Goal: Transaction & Acquisition: Purchase product/service

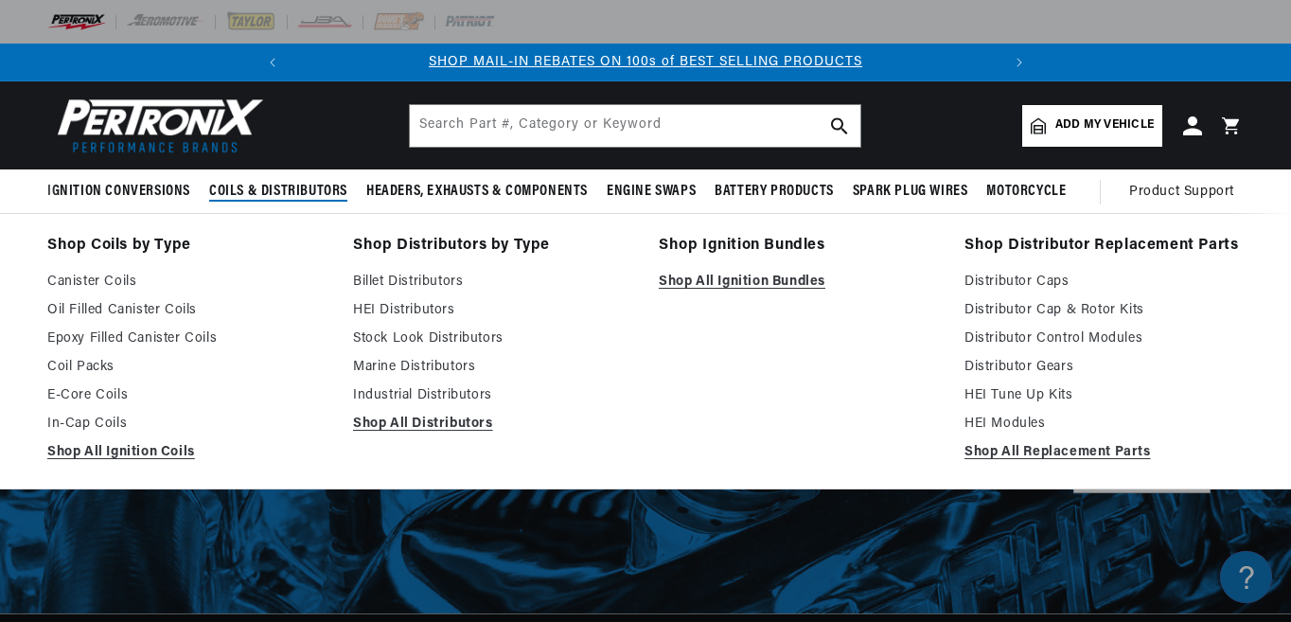
scroll to position [0, 706]
click at [397, 275] on link "Billet Distributors" at bounding box center [492, 282] width 279 height 23
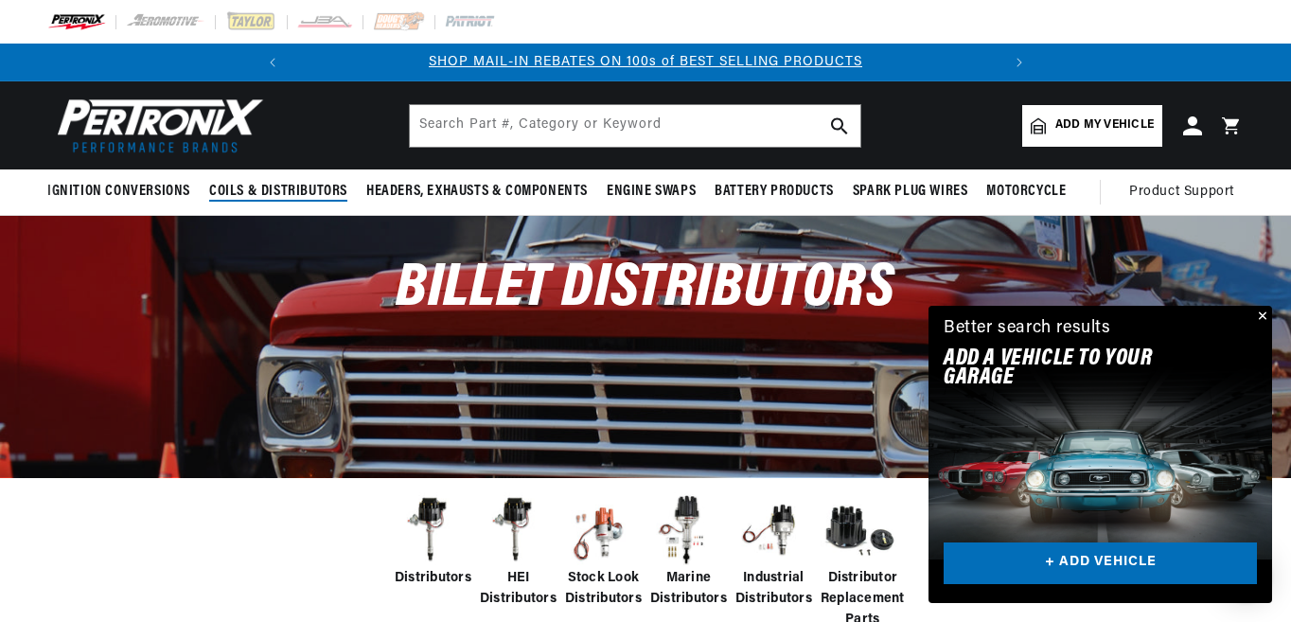
click at [269, 523] on div "Distributors HEI Distributors Stock Look Distributors Marine Distributors Indus…" at bounding box center [645, 562] width 1291 height 170
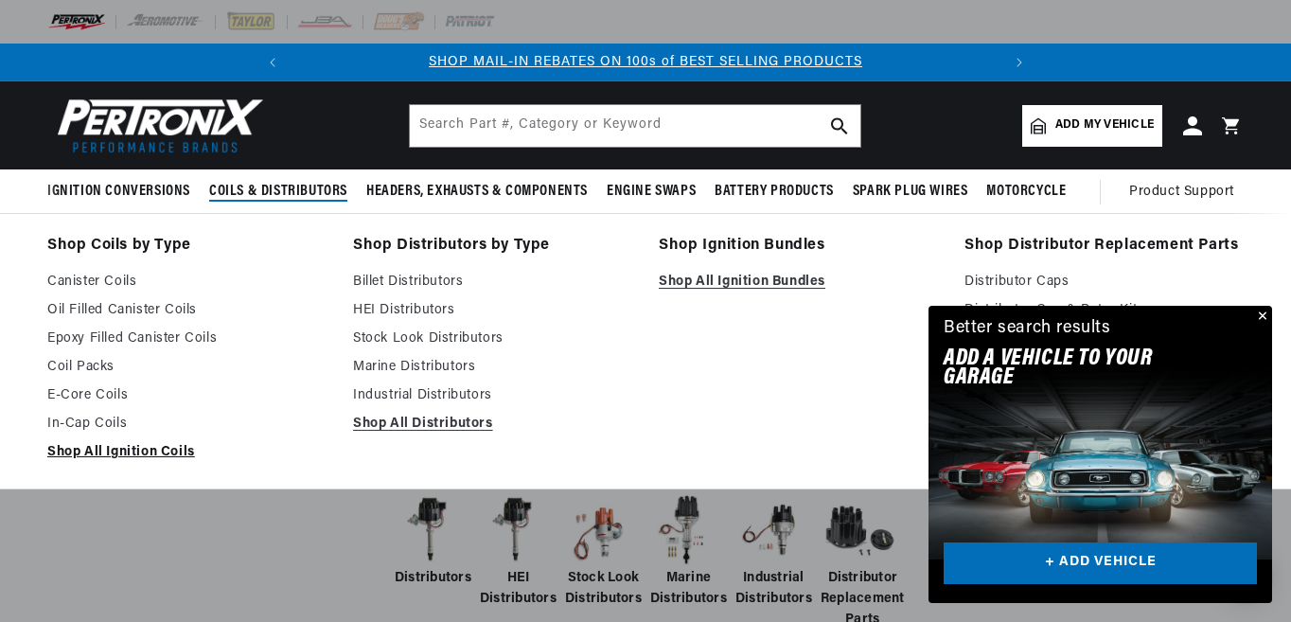
click at [117, 449] on link "Shop All Ignition Coils" at bounding box center [186, 452] width 279 height 23
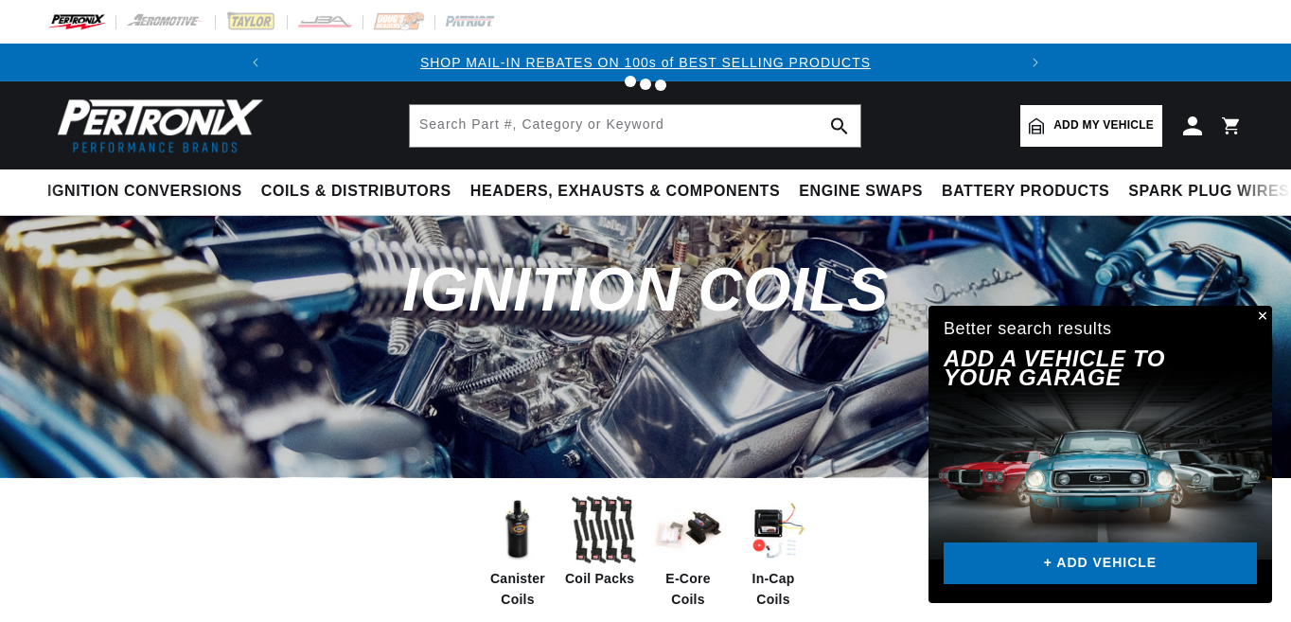
click at [520, 540] on img at bounding box center [518, 530] width 76 height 76
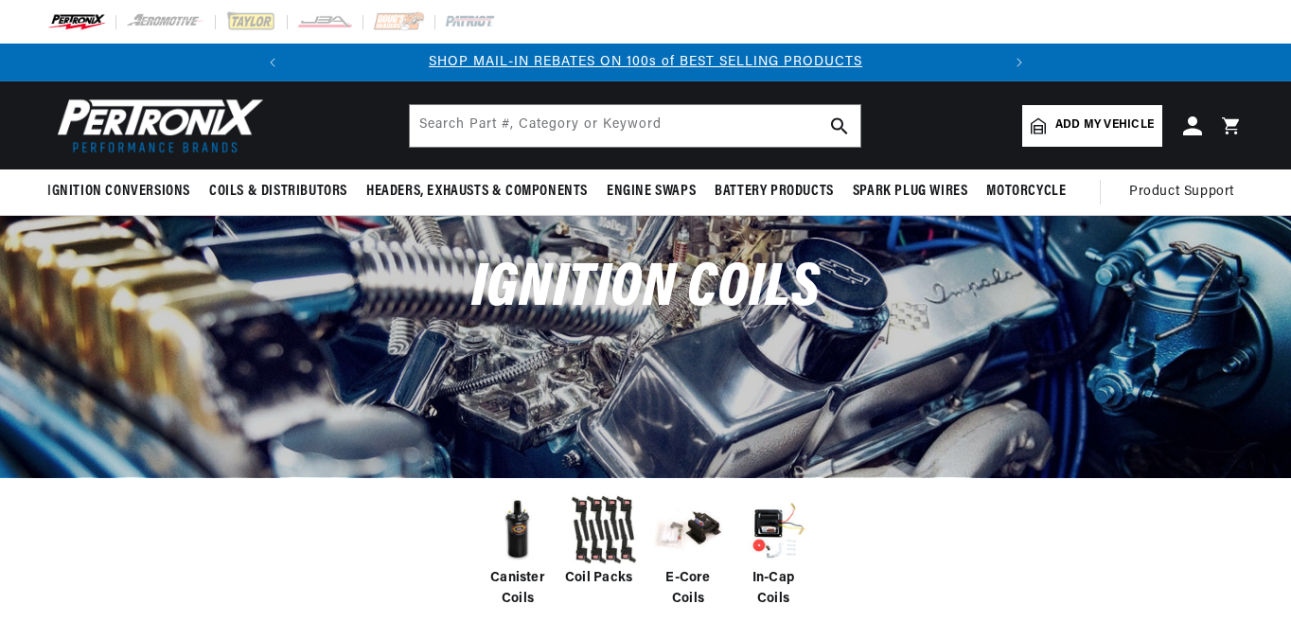
scroll to position [545, 0]
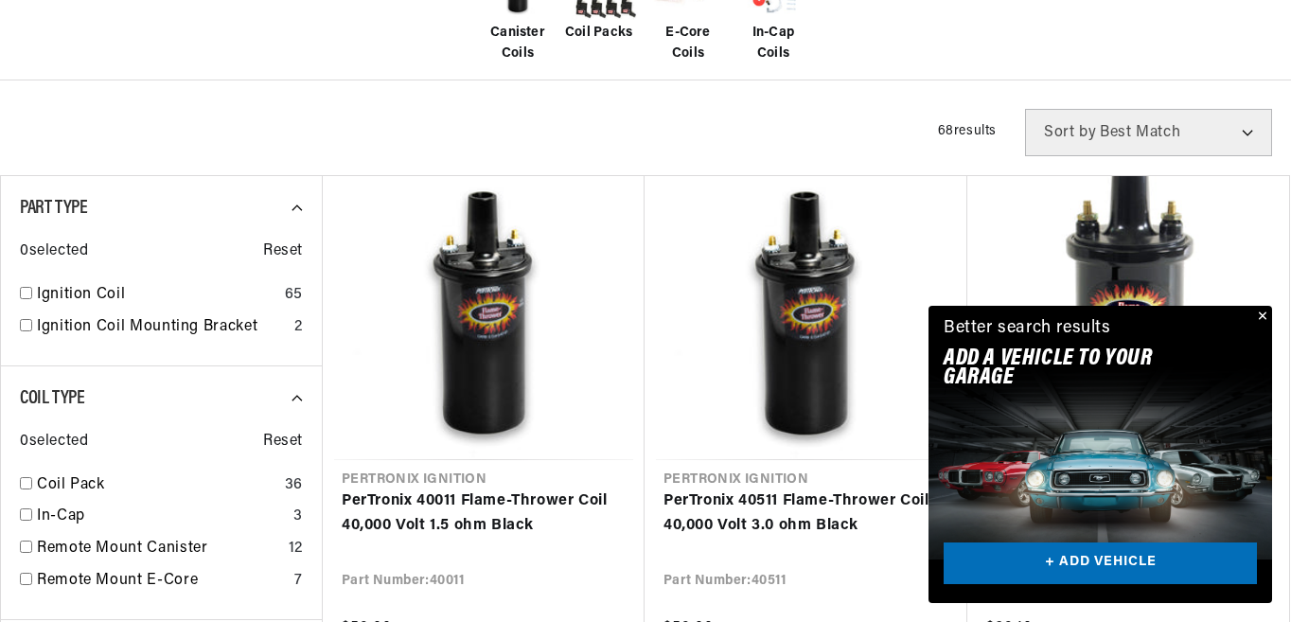
click at [1261, 318] on button "Close" at bounding box center [1260, 317] width 23 height 23
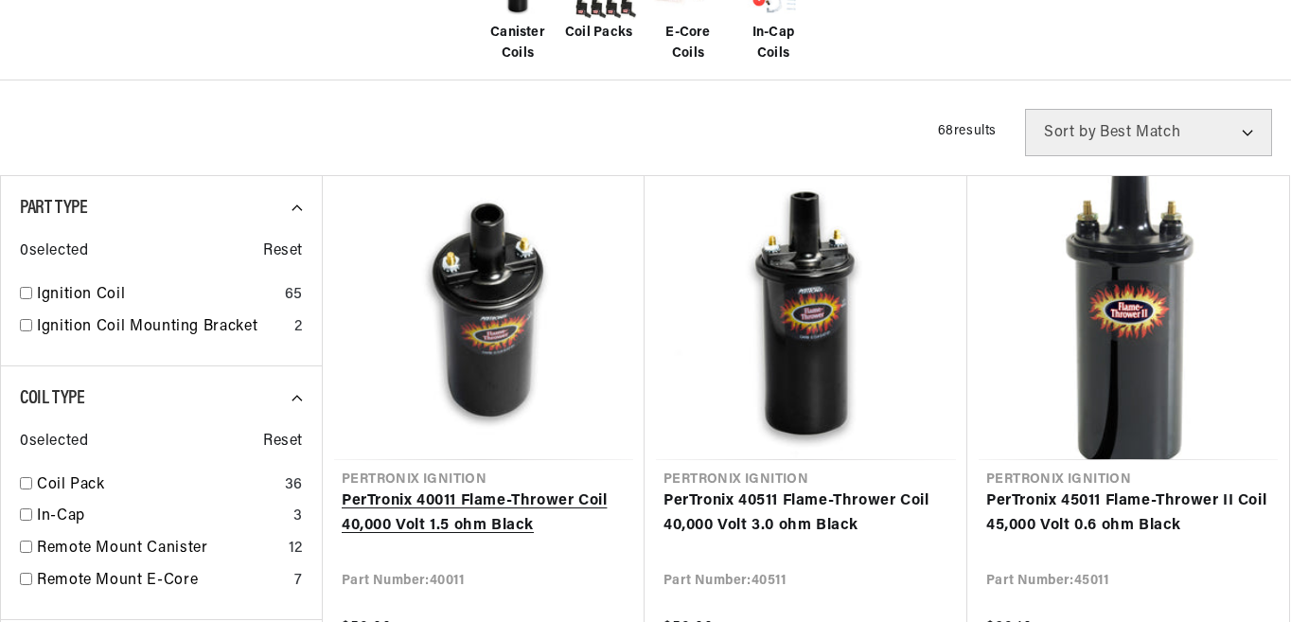
click at [501, 489] on link "PerTronix 40011 Flame-Thrower Coil 40,000 Volt 1.5 ohm Black" at bounding box center [484, 513] width 284 height 48
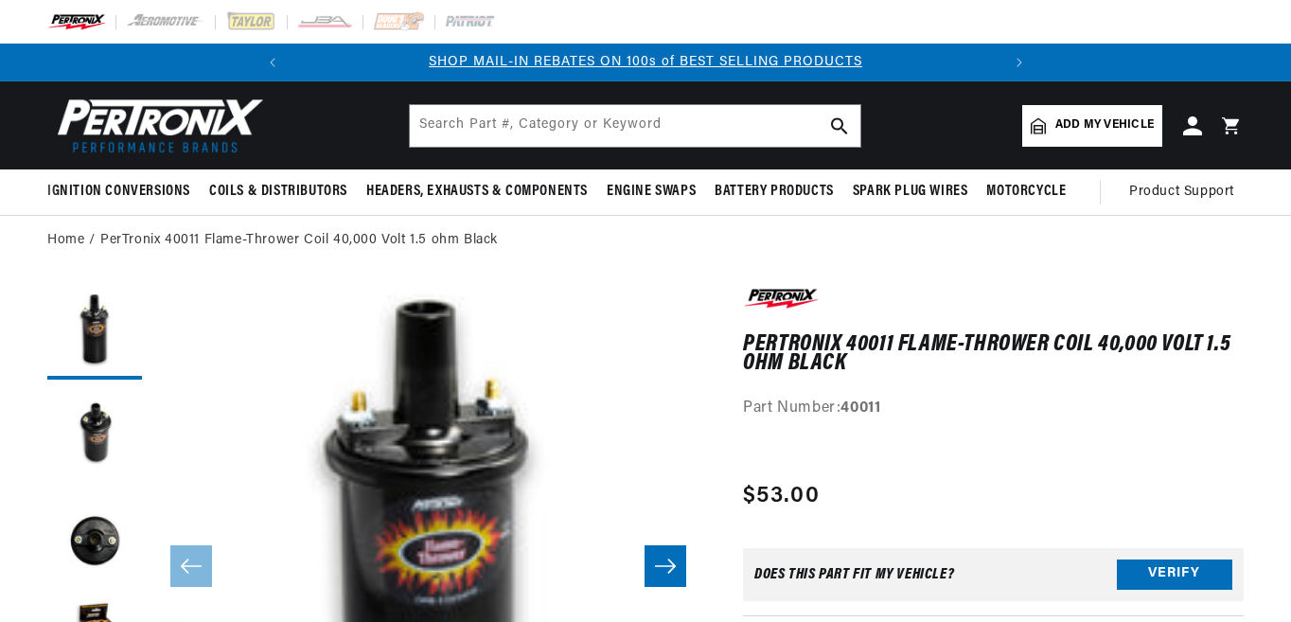
scroll to position [114, 0]
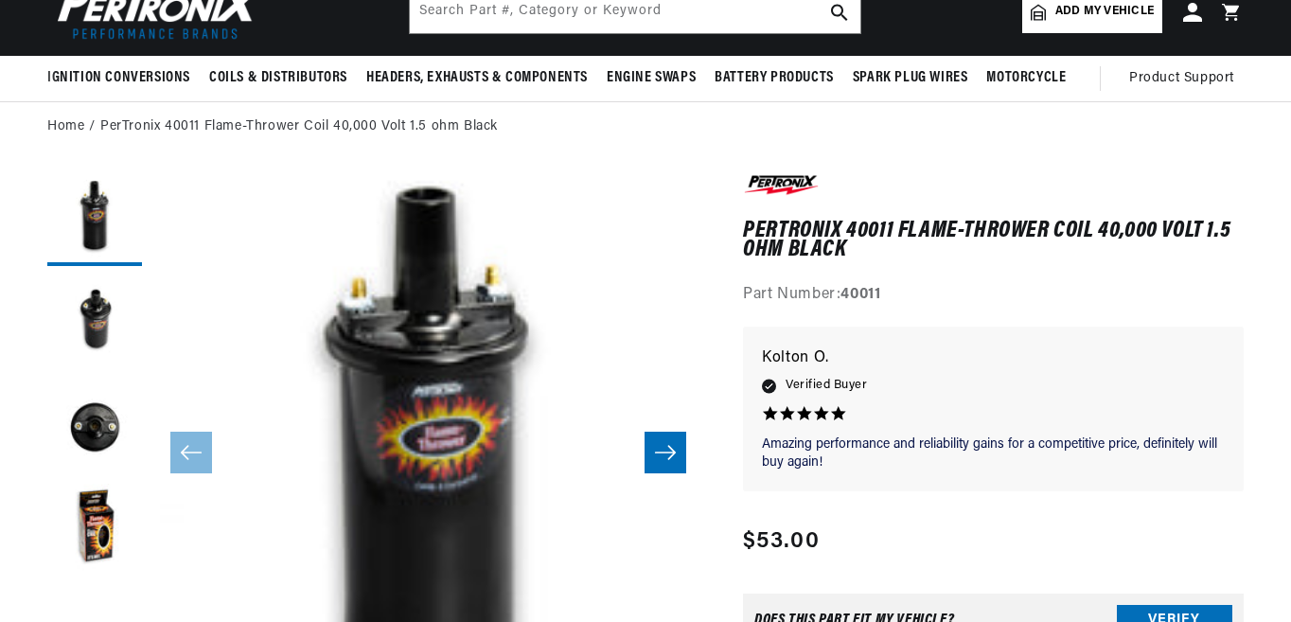
click at [1016, 467] on p "Amazing performance and reliability gains for a competitive price, definitely w…" at bounding box center [993, 453] width 463 height 37
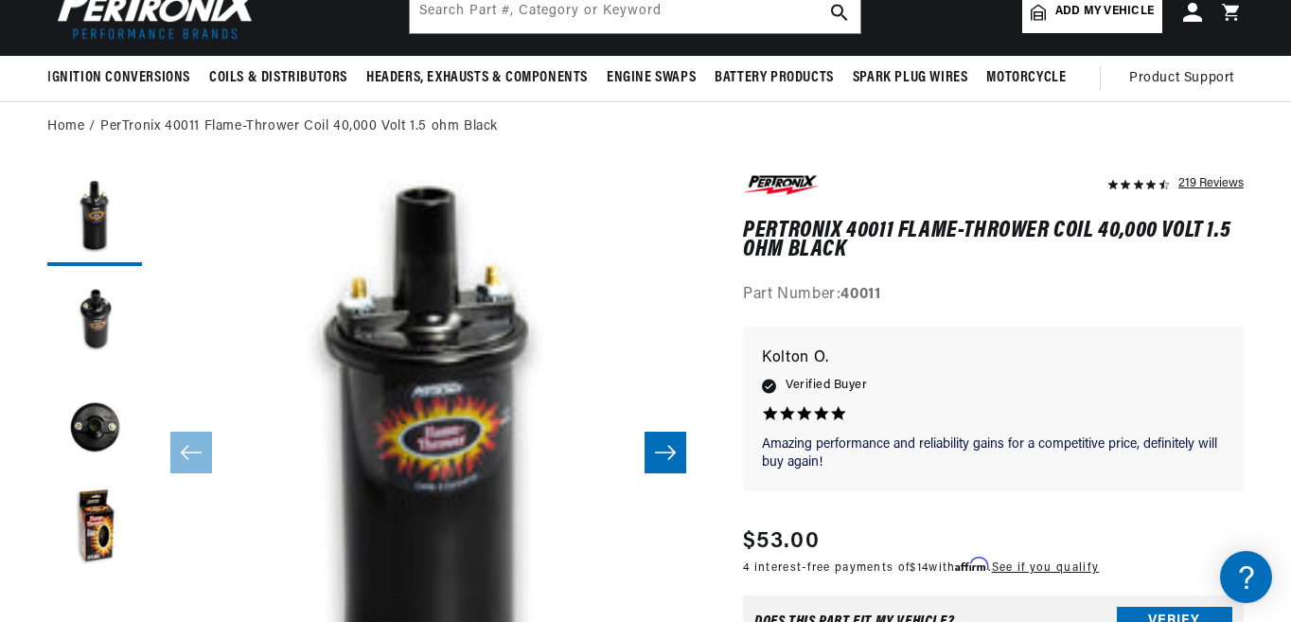
scroll to position [0, 0]
click at [903, 614] on div "Does This part fit My vehicle?" at bounding box center [854, 621] width 200 height 15
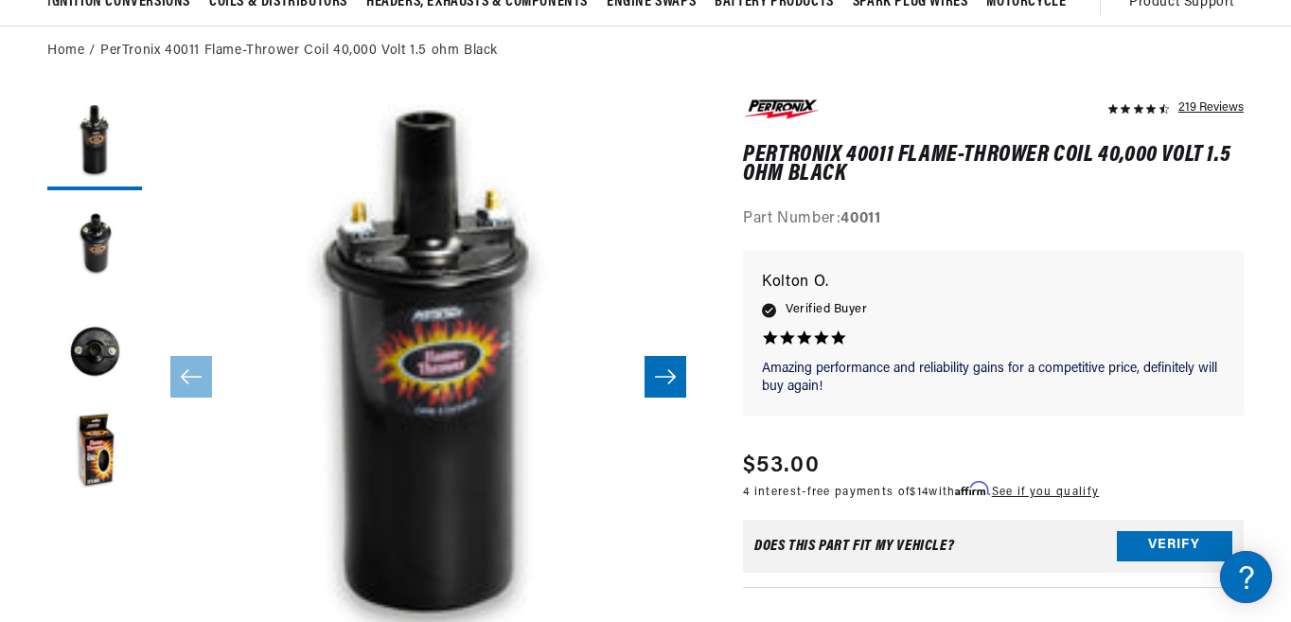
click at [754, 555] on div "Does This part fit My vehicle? Verify" at bounding box center [993, 546] width 501 height 53
click at [783, 539] on div "Does This part fit My vehicle?" at bounding box center [854, 545] width 200 height 15
click at [663, 369] on icon "Slide right" at bounding box center [665, 376] width 23 height 19
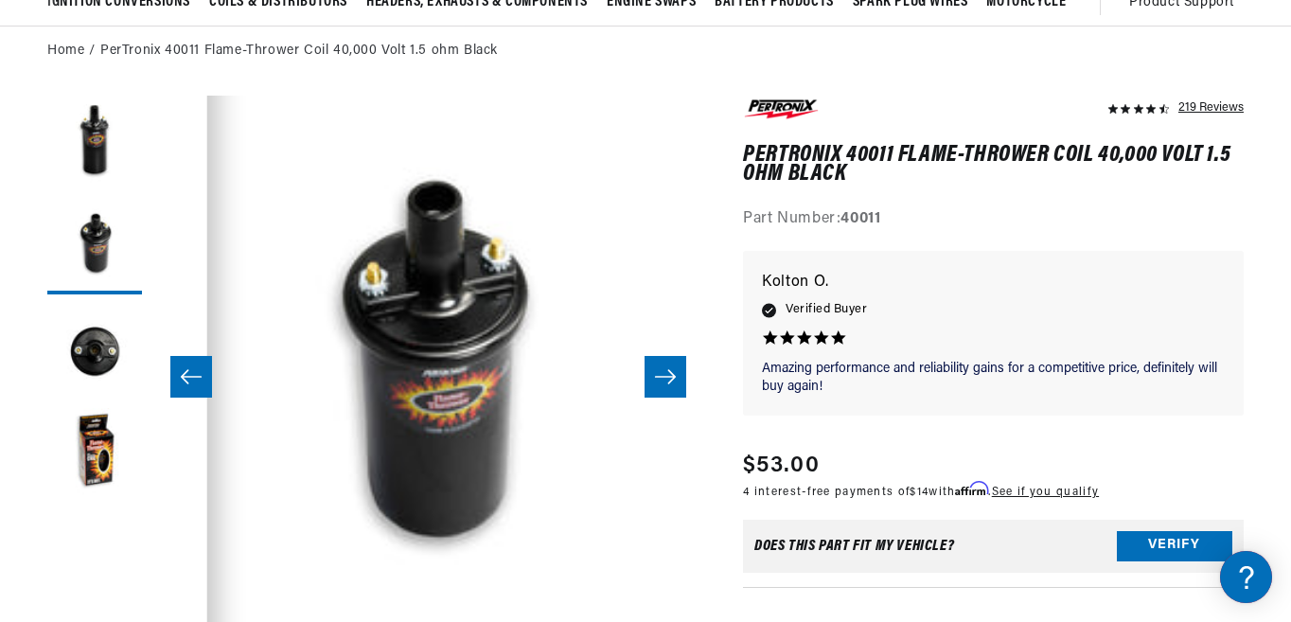
click at [663, 369] on icon "Slide right" at bounding box center [665, 376] width 23 height 19
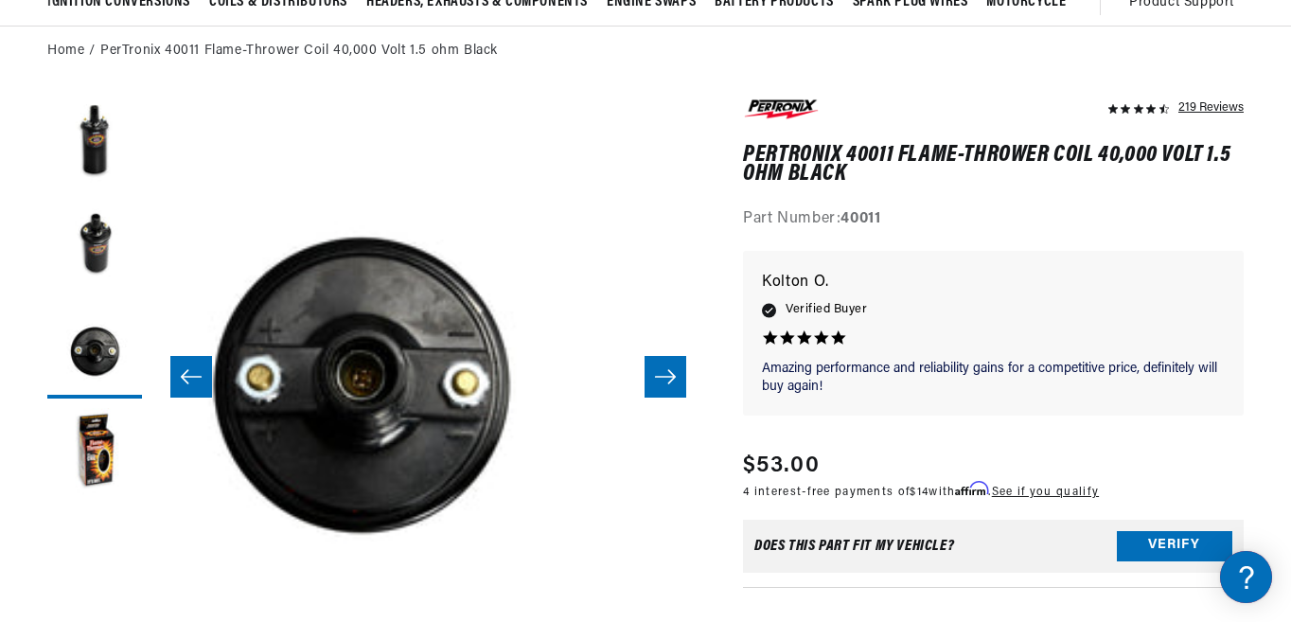
click at [663, 369] on icon "Slide right" at bounding box center [665, 376] width 23 height 19
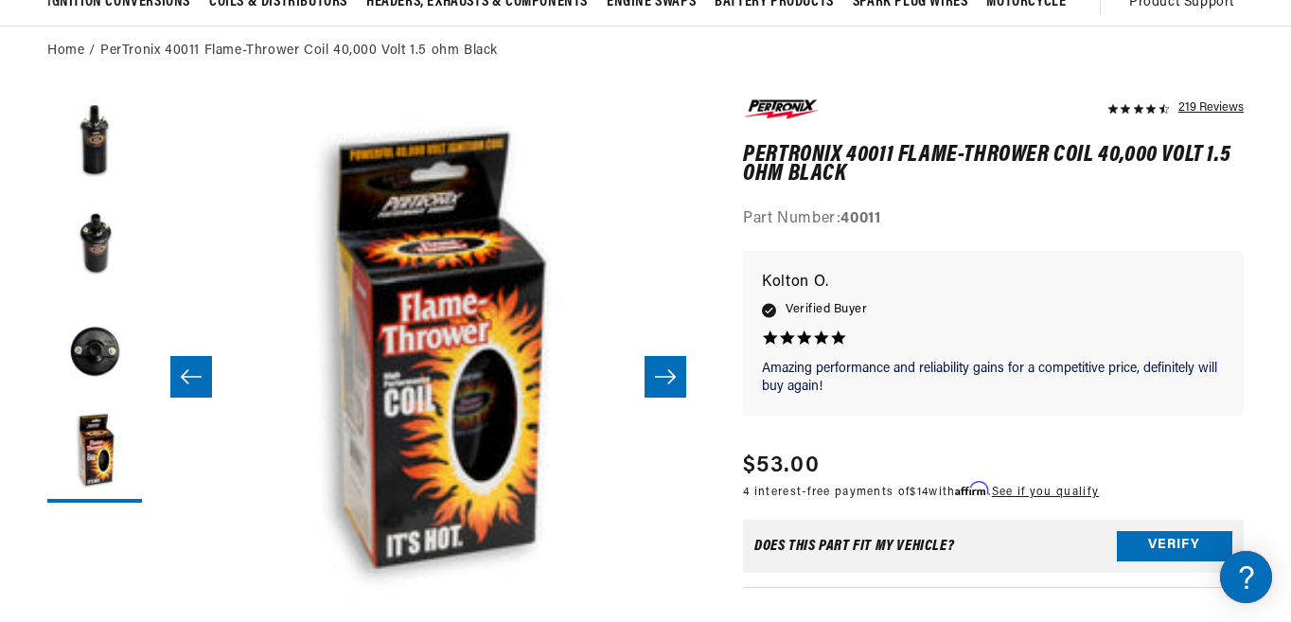
scroll to position [0, 706]
